Goal: Information Seeking & Learning: Learn about a topic

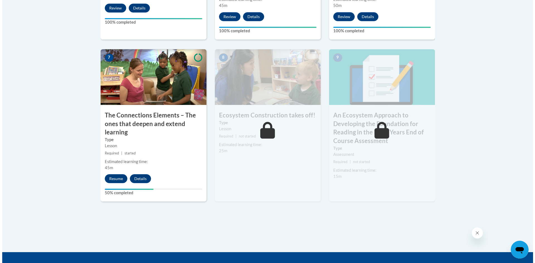
scroll to position [549, 0]
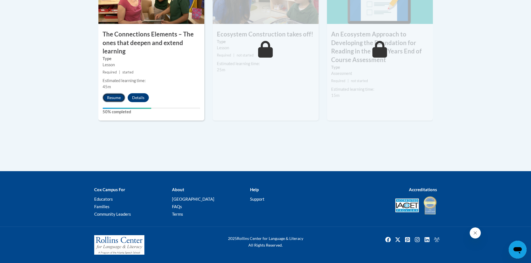
click at [106, 96] on button "Resume" at bounding box center [114, 97] width 23 height 9
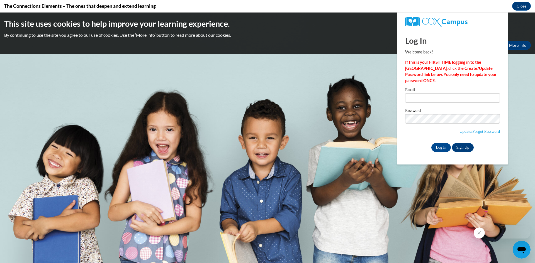
scroll to position [0, 0]
click at [456, 102] on input "Email" at bounding box center [452, 97] width 95 height 9
type input "[EMAIL_ADDRESS][DOMAIN_NAME]"
click at [447, 148] on input "Log In" at bounding box center [441, 147] width 20 height 9
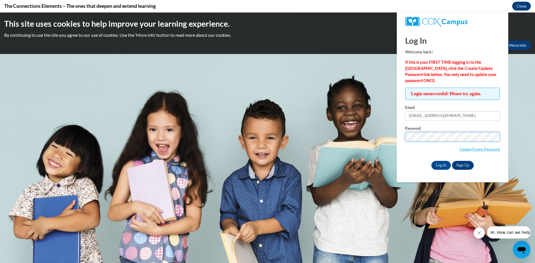
click at [431, 161] on input "Log In" at bounding box center [441, 165] width 20 height 9
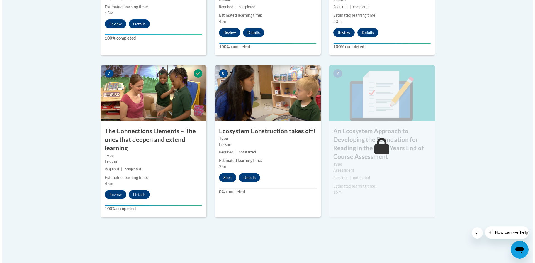
scroll to position [549, 0]
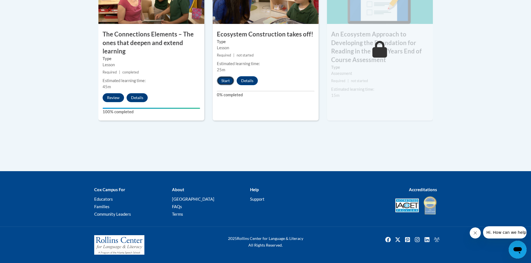
click at [225, 85] on button "Start" at bounding box center [225, 80] width 17 height 9
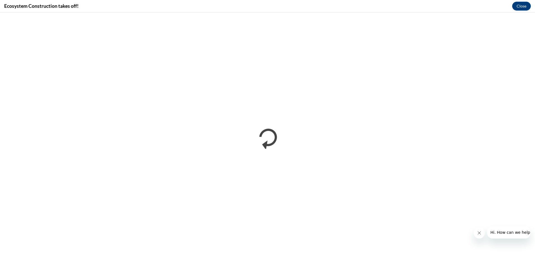
scroll to position [0, 0]
